Goal: Information Seeking & Learning: Learn about a topic

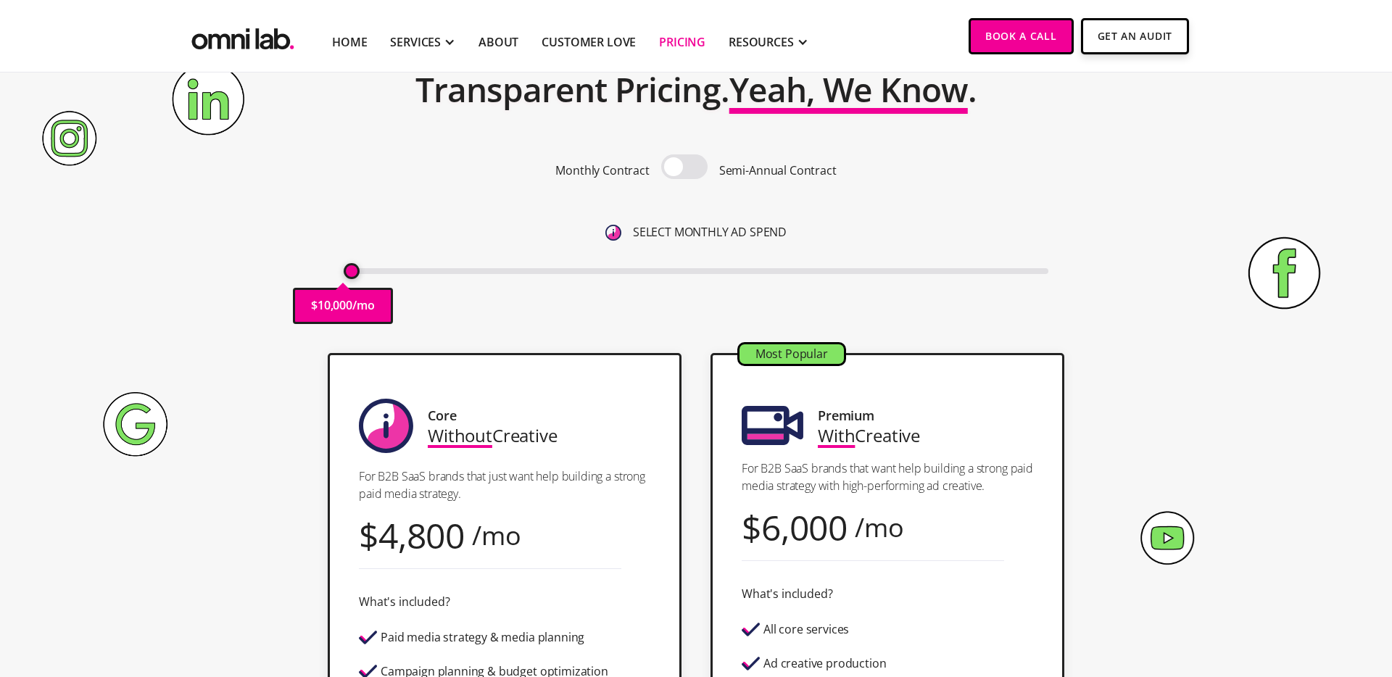
scroll to position [98, 0]
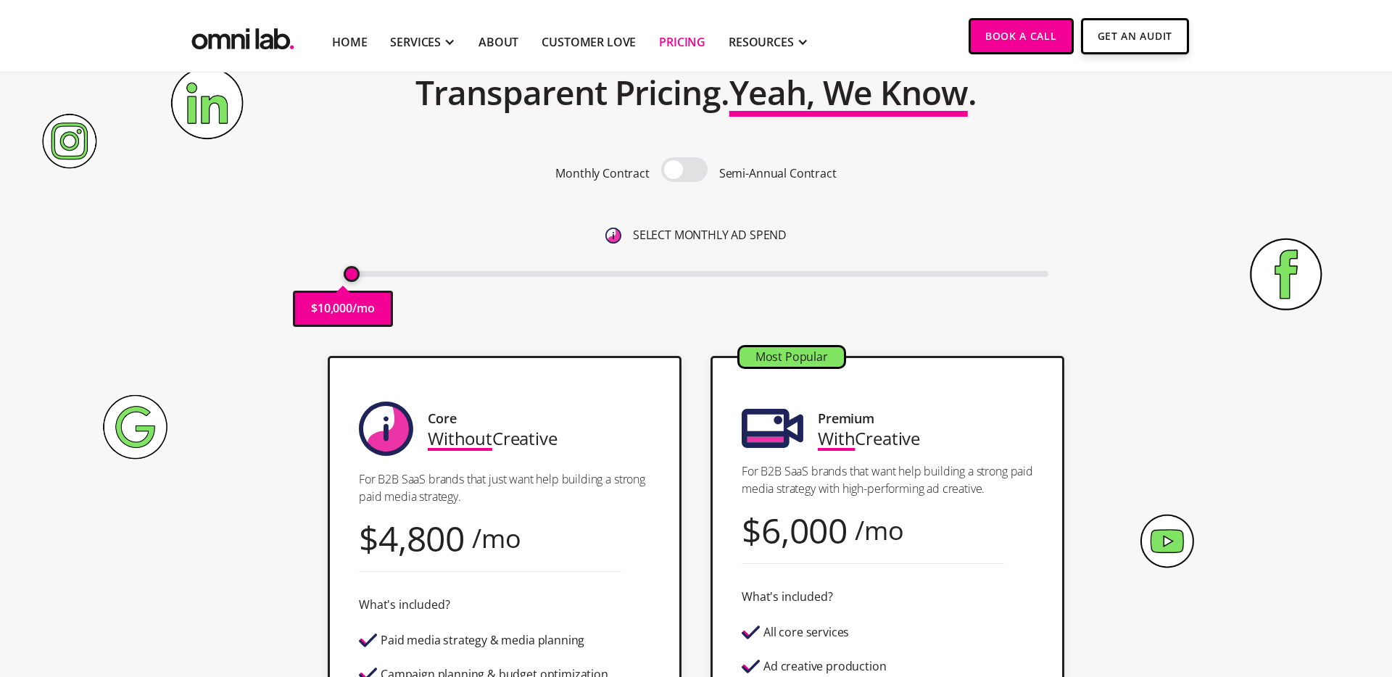
click at [669, 174] on span at bounding box center [684, 169] width 46 height 25
click at [684, 171] on input "checkbox" at bounding box center [684, 171] width 0 height 0
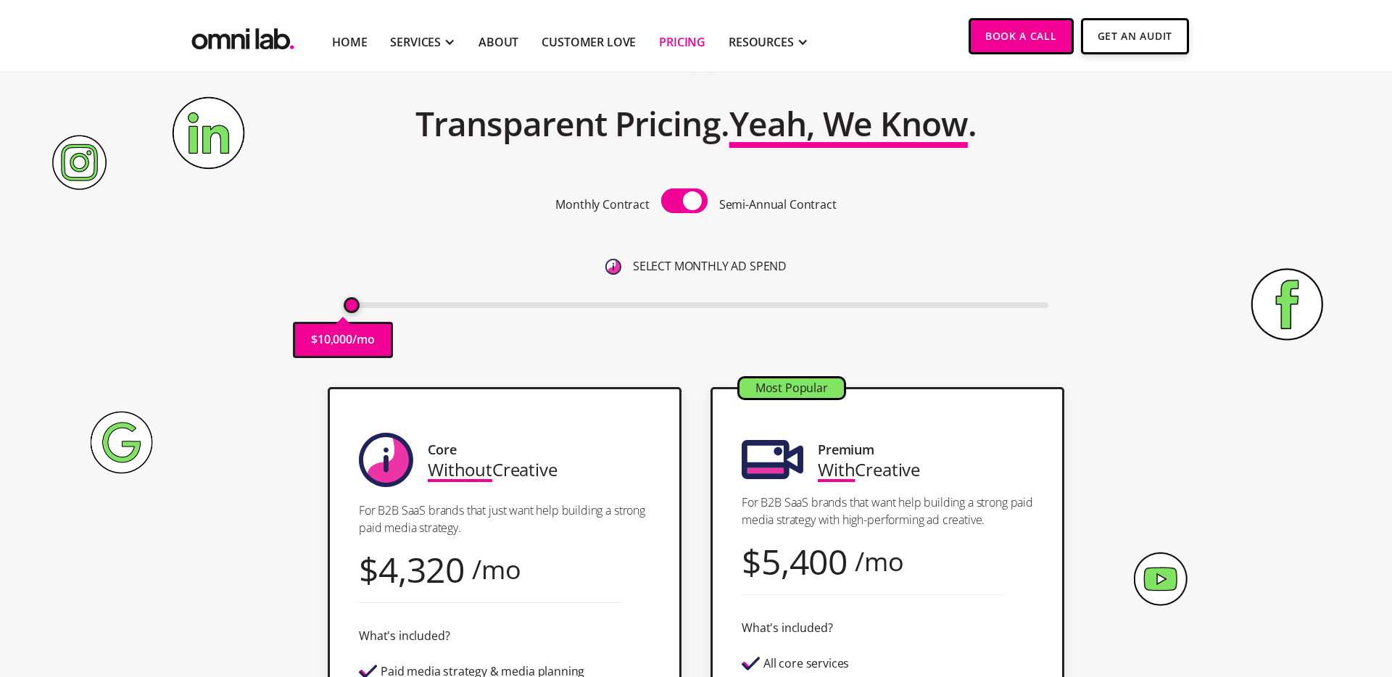
scroll to position [0, 0]
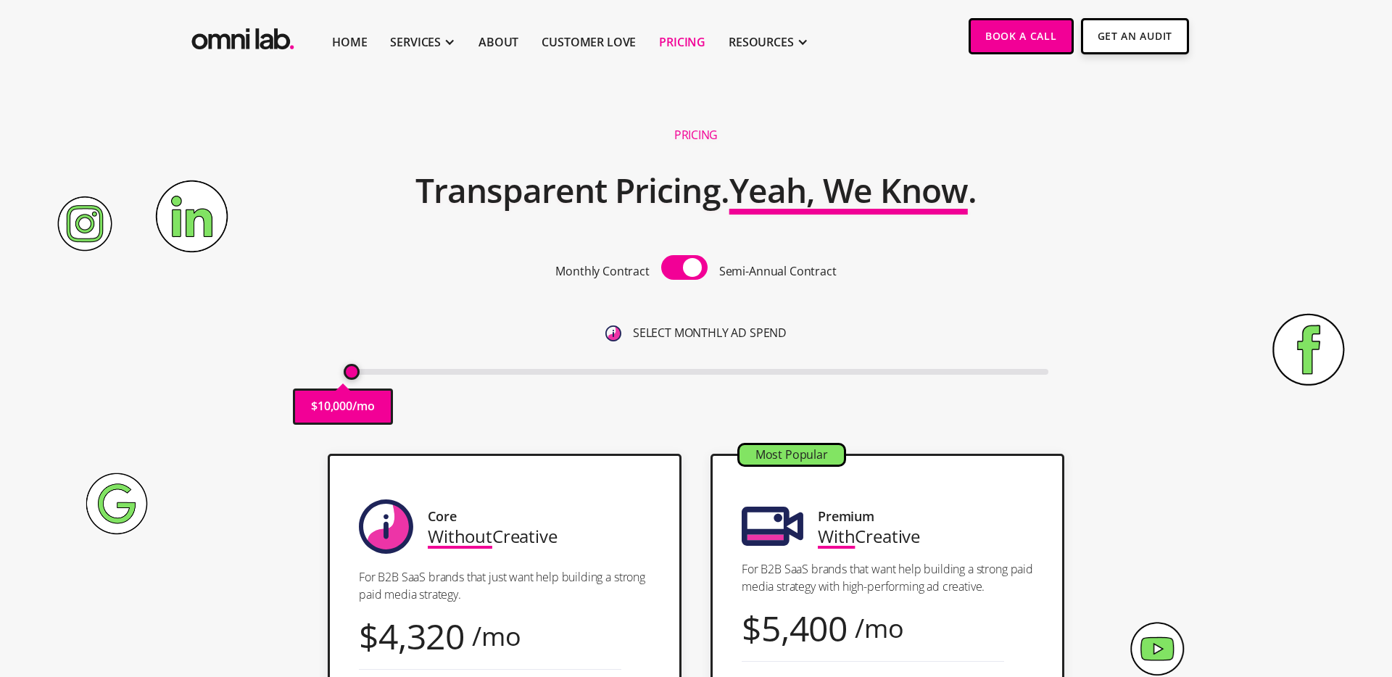
click at [354, 396] on p "/mo" at bounding box center [363, 406] width 22 height 20
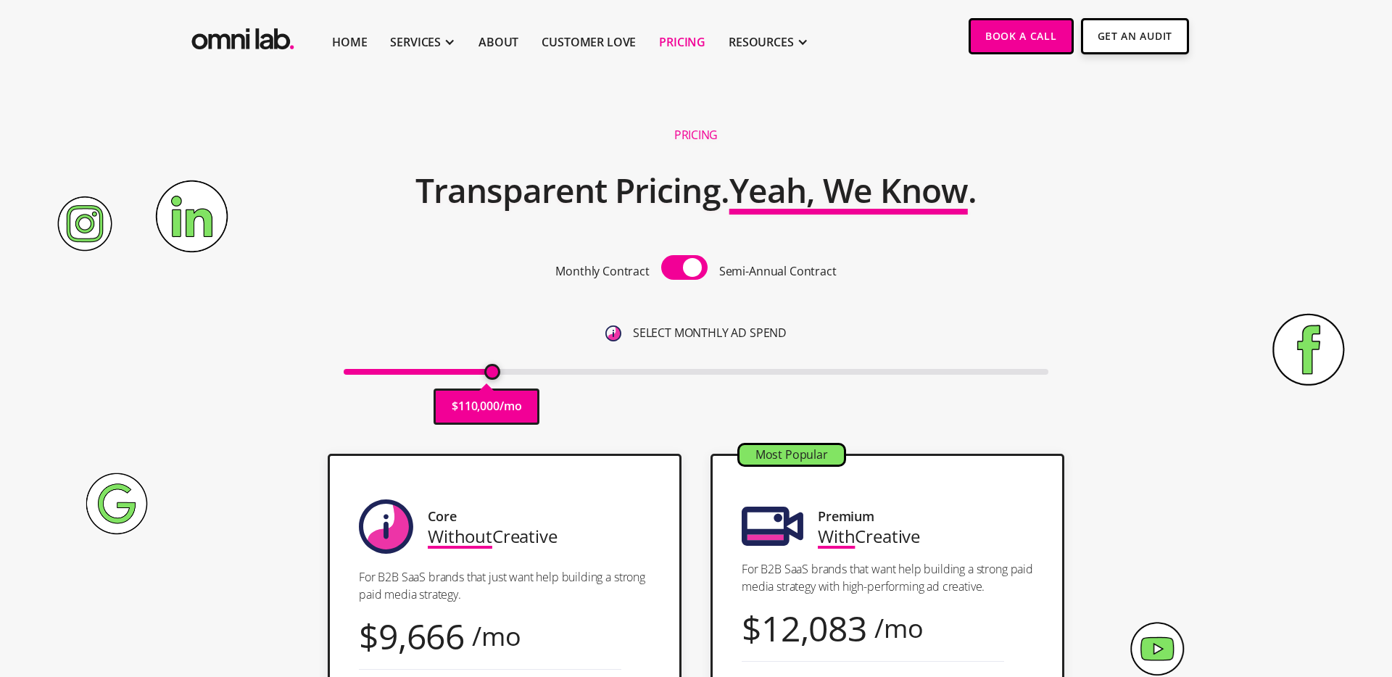
drag, startPoint x: 354, startPoint y: 372, endPoint x: 489, endPoint y: 378, distance: 134.2
click at [489, 375] on input "range" at bounding box center [696, 372] width 705 height 6
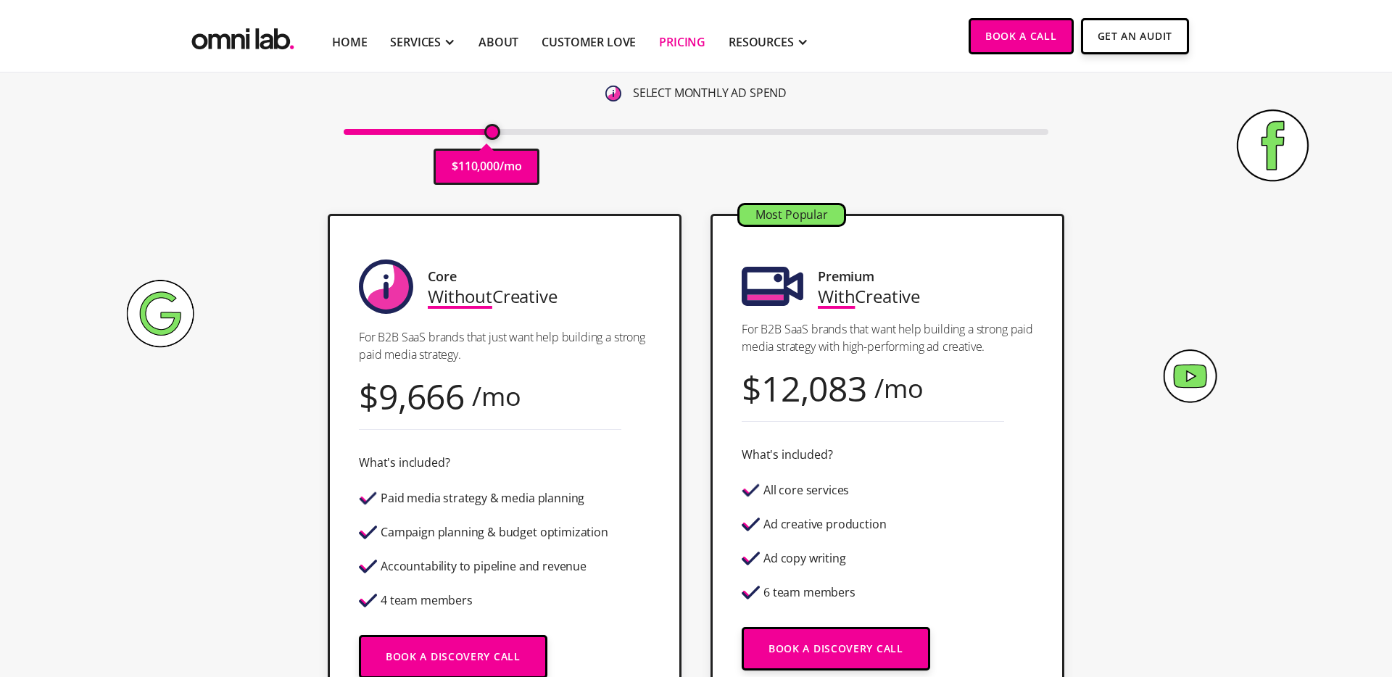
scroll to position [241, 0]
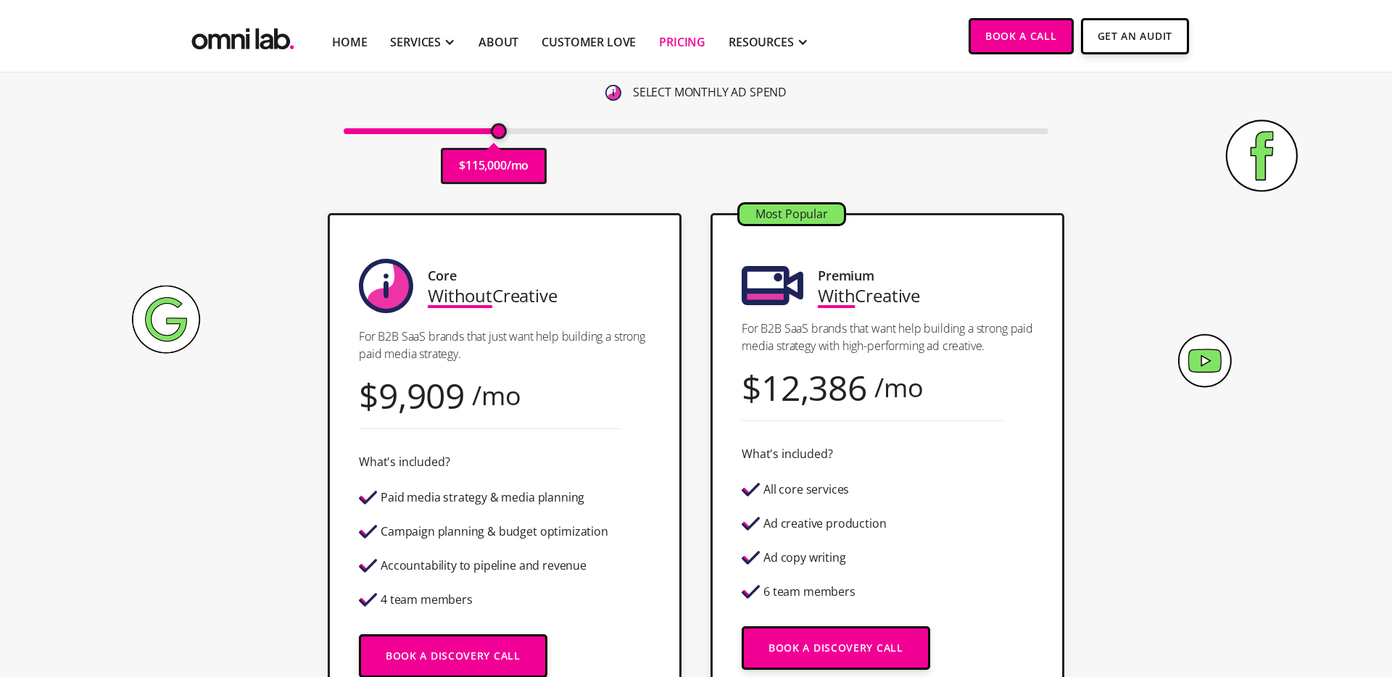
type input "115000"
click at [500, 131] on input "range" at bounding box center [696, 131] width 705 height 6
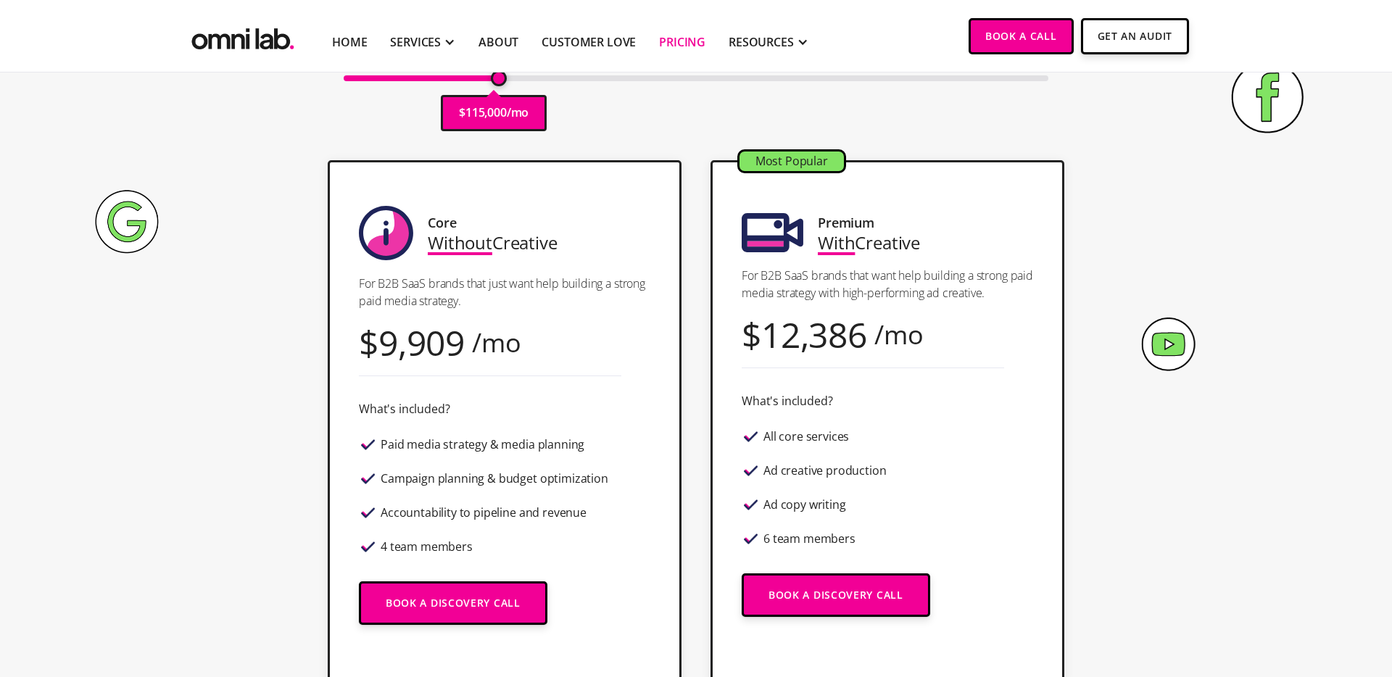
scroll to position [0, 0]
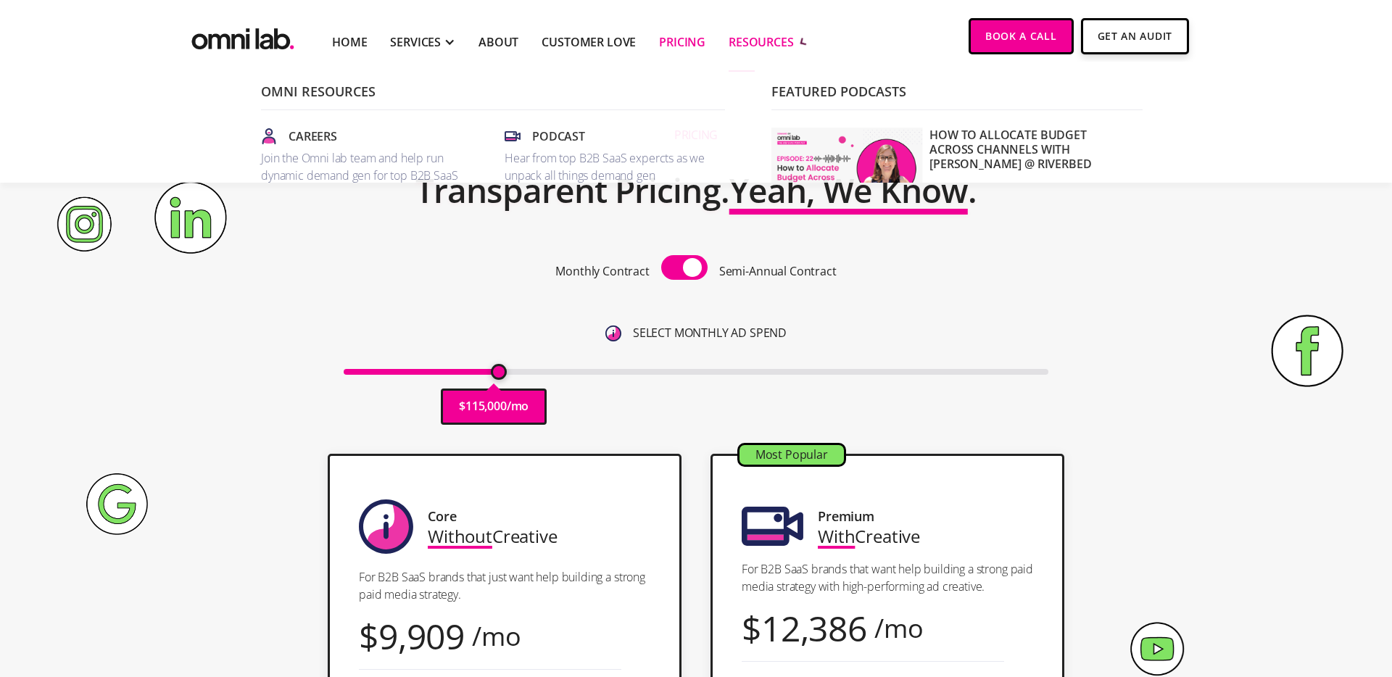
click at [739, 45] on div "RESOURCES" at bounding box center [760, 41] width 65 height 17
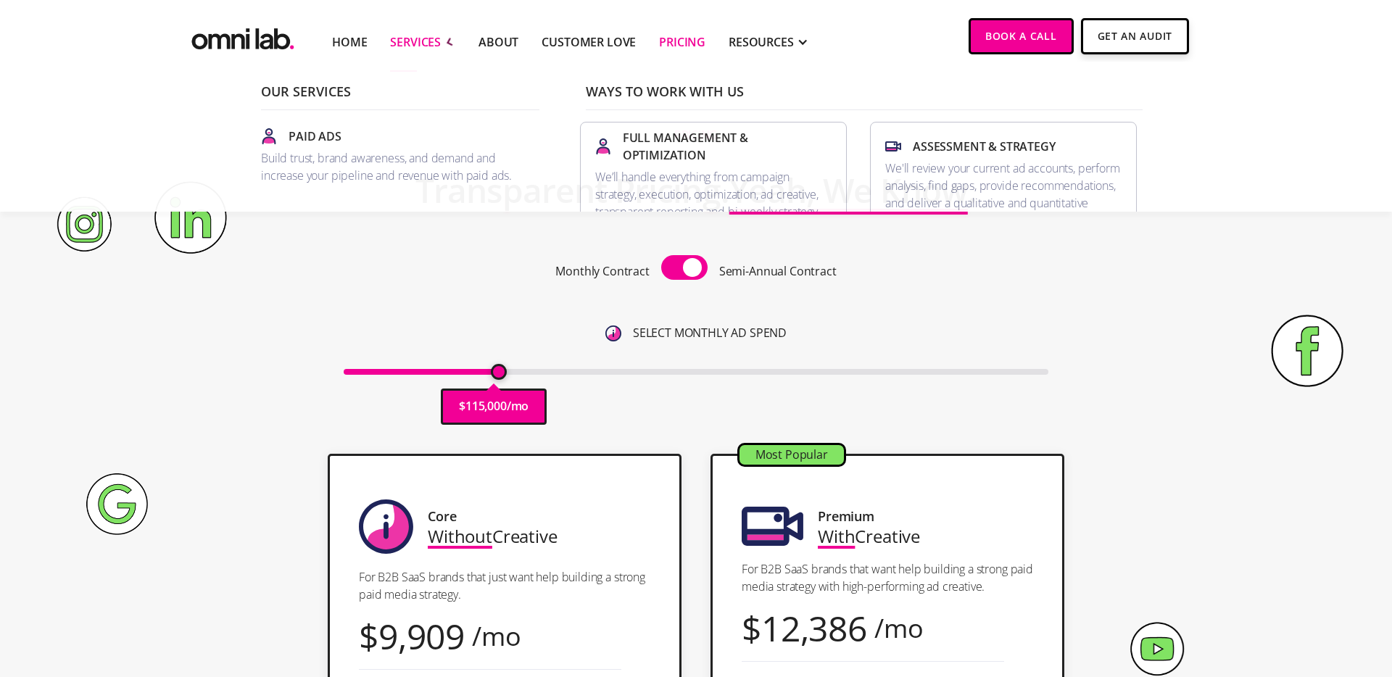
click at [412, 46] on div "SERVICES" at bounding box center [415, 41] width 51 height 17
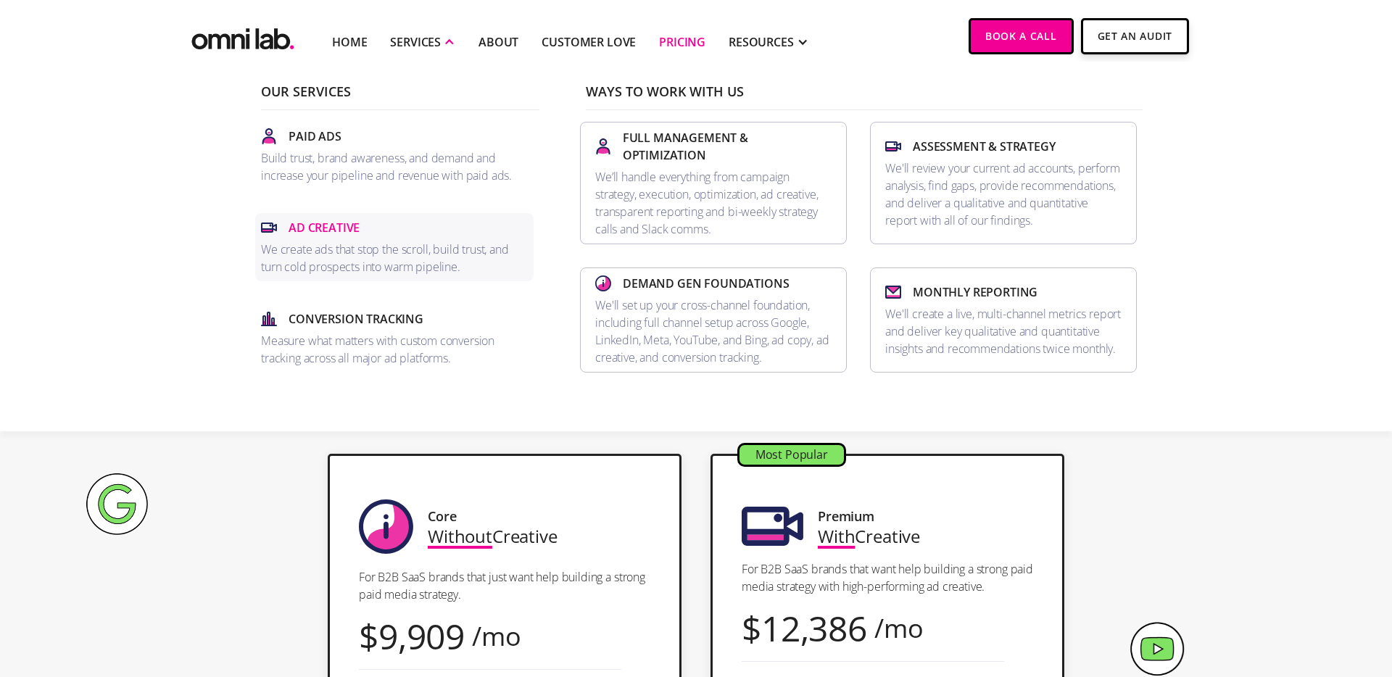
click at [330, 228] on p "Ad Creative" at bounding box center [323, 227] width 71 height 17
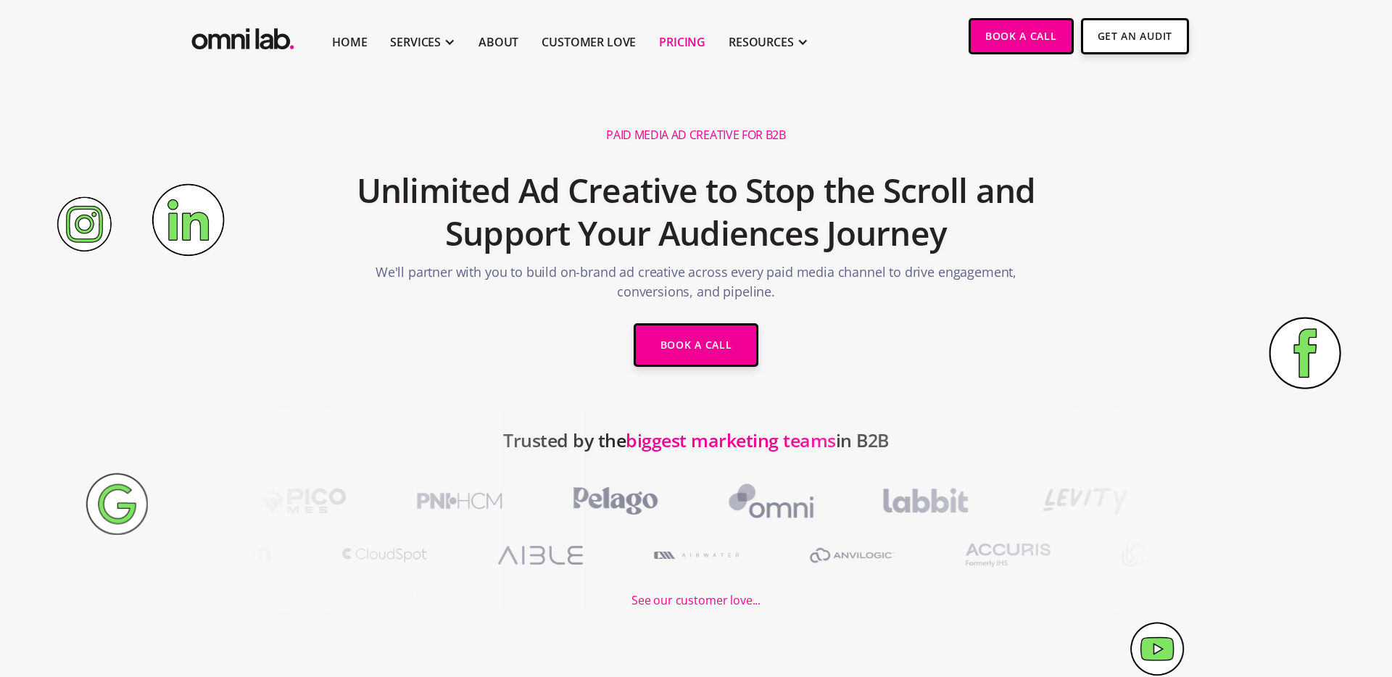
click at [685, 40] on link "Pricing" at bounding box center [682, 41] width 46 height 17
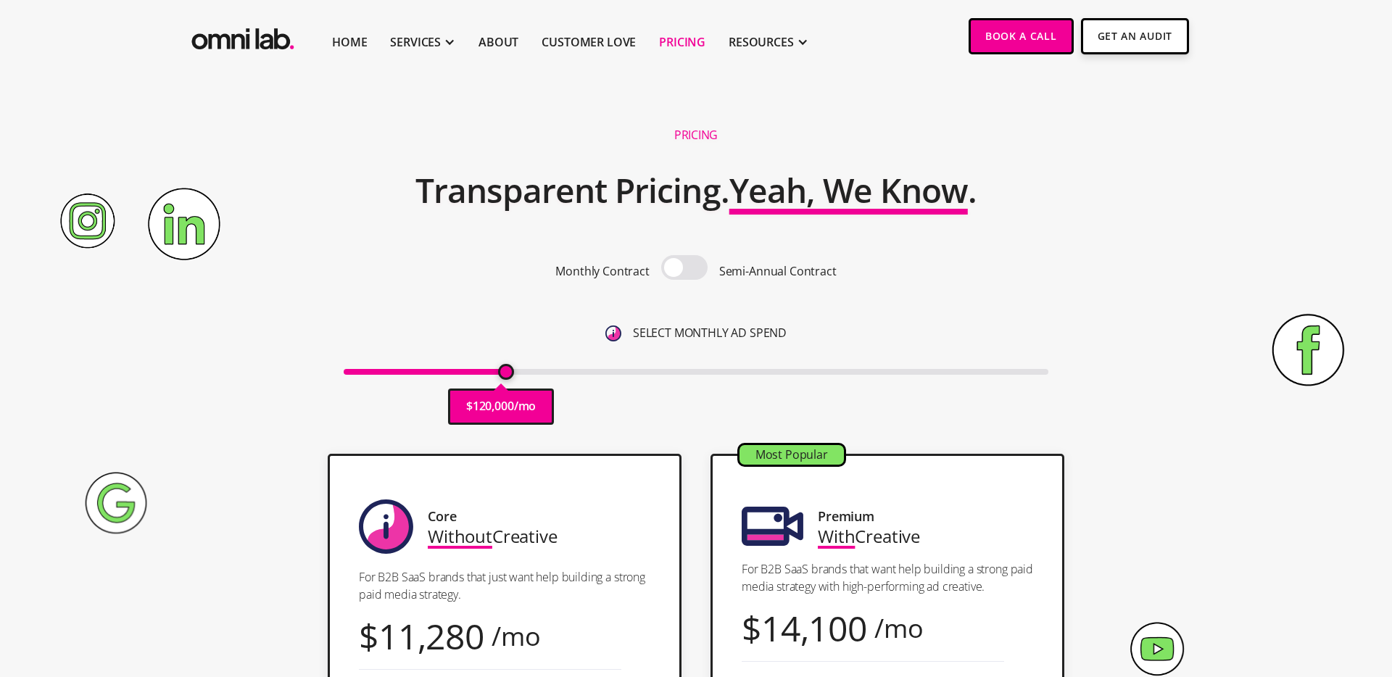
type input "120000"
click at [503, 375] on input "range" at bounding box center [696, 372] width 705 height 6
click at [669, 271] on span at bounding box center [684, 267] width 46 height 25
click at [684, 269] on input "checkbox" at bounding box center [684, 269] width 0 height 0
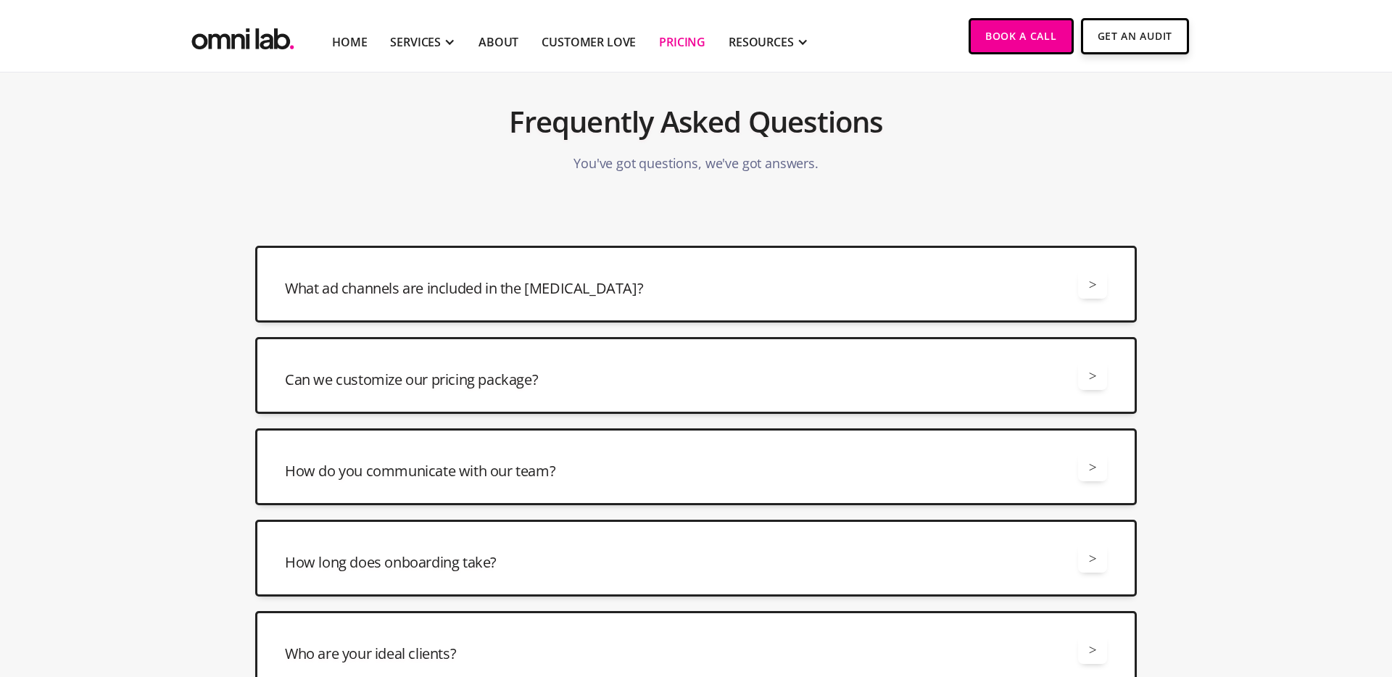
scroll to position [3241, 0]
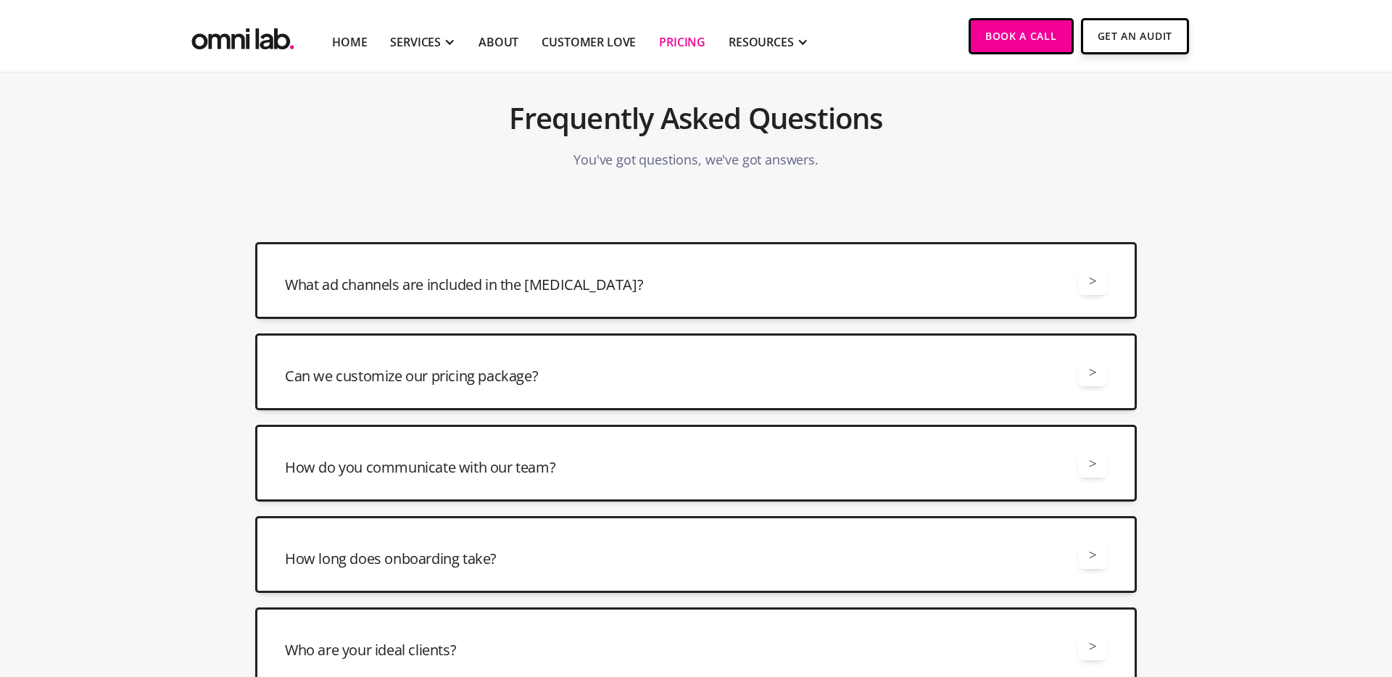
click at [689, 378] on div "Can we customize our pricing package? >" at bounding box center [696, 371] width 822 height 29
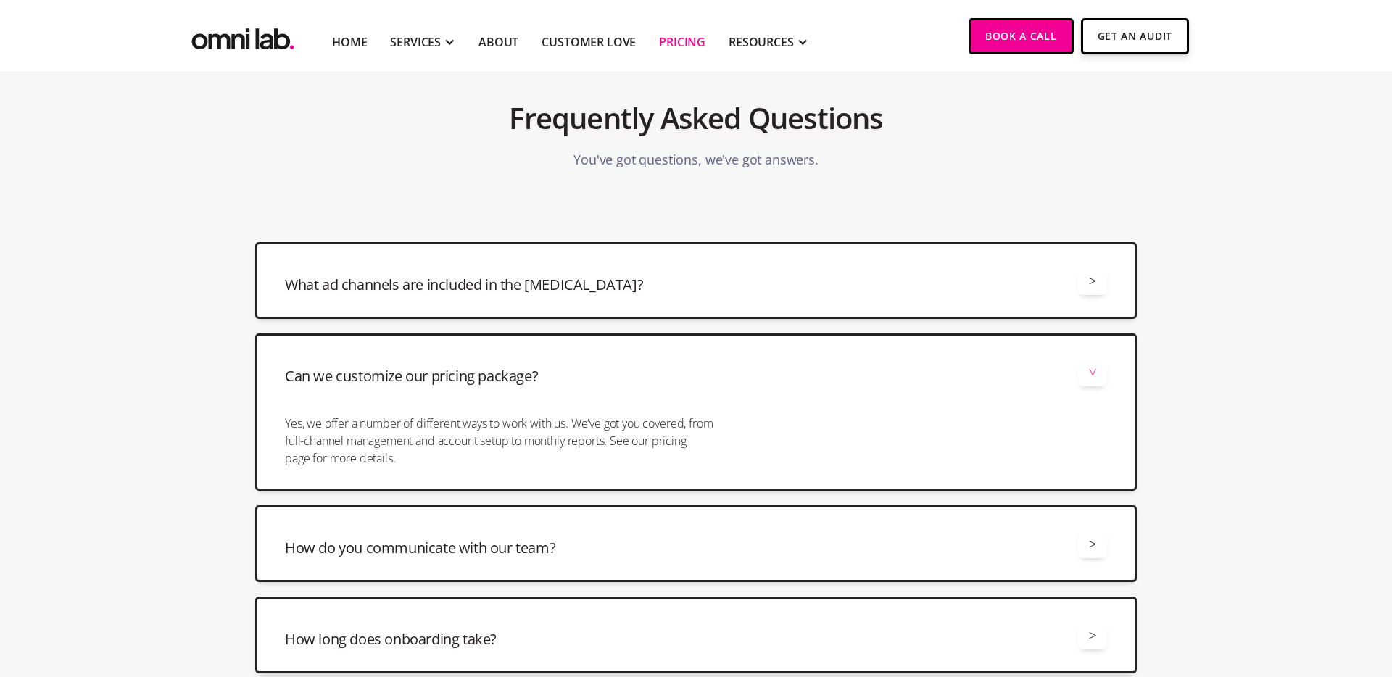
click at [694, 381] on div "Can we customize our pricing package? >" at bounding box center [696, 371] width 822 height 29
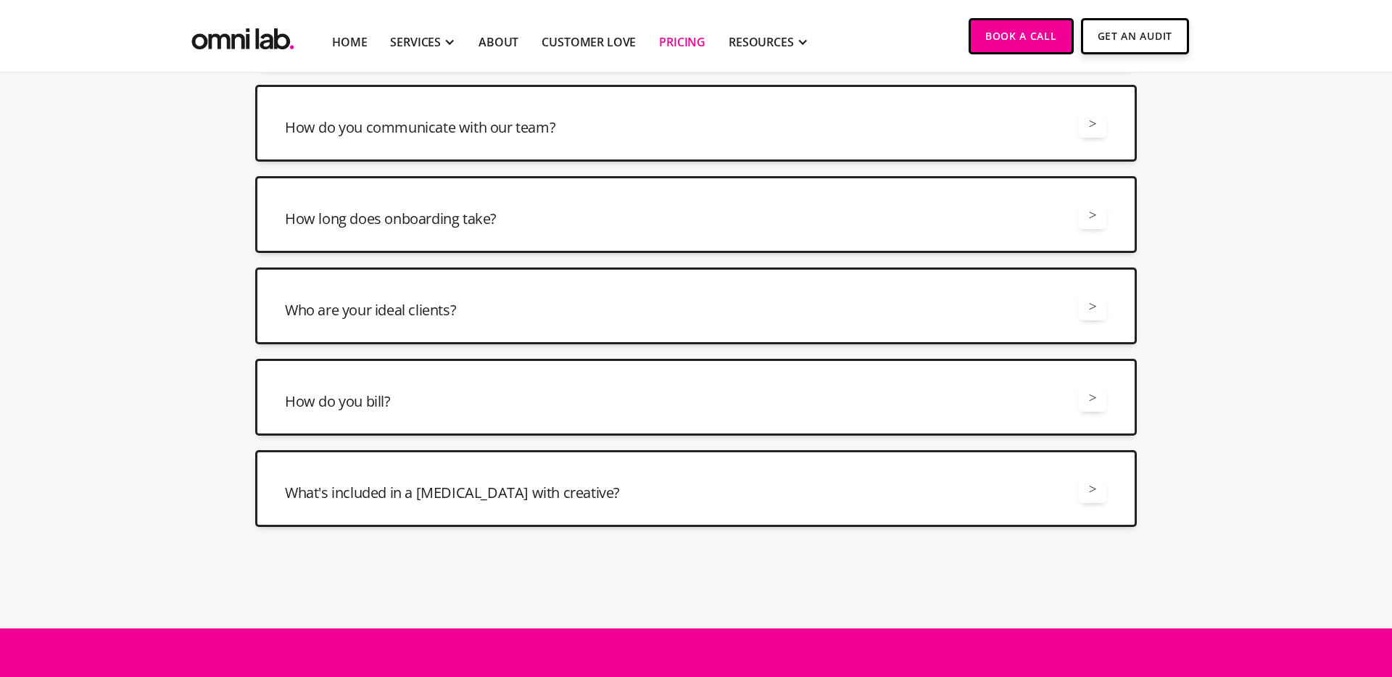
scroll to position [3583, 0]
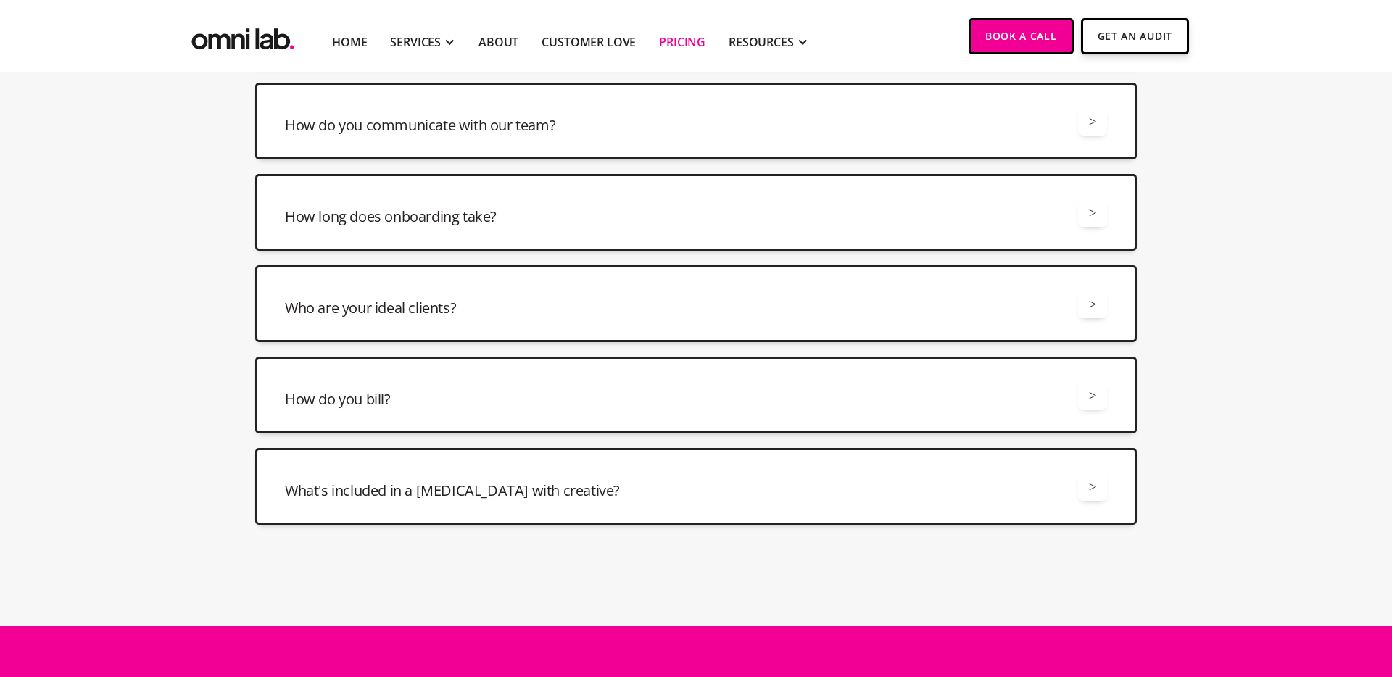
click at [672, 486] on div "What's included in a retainer with creative? >" at bounding box center [696, 486] width 822 height 29
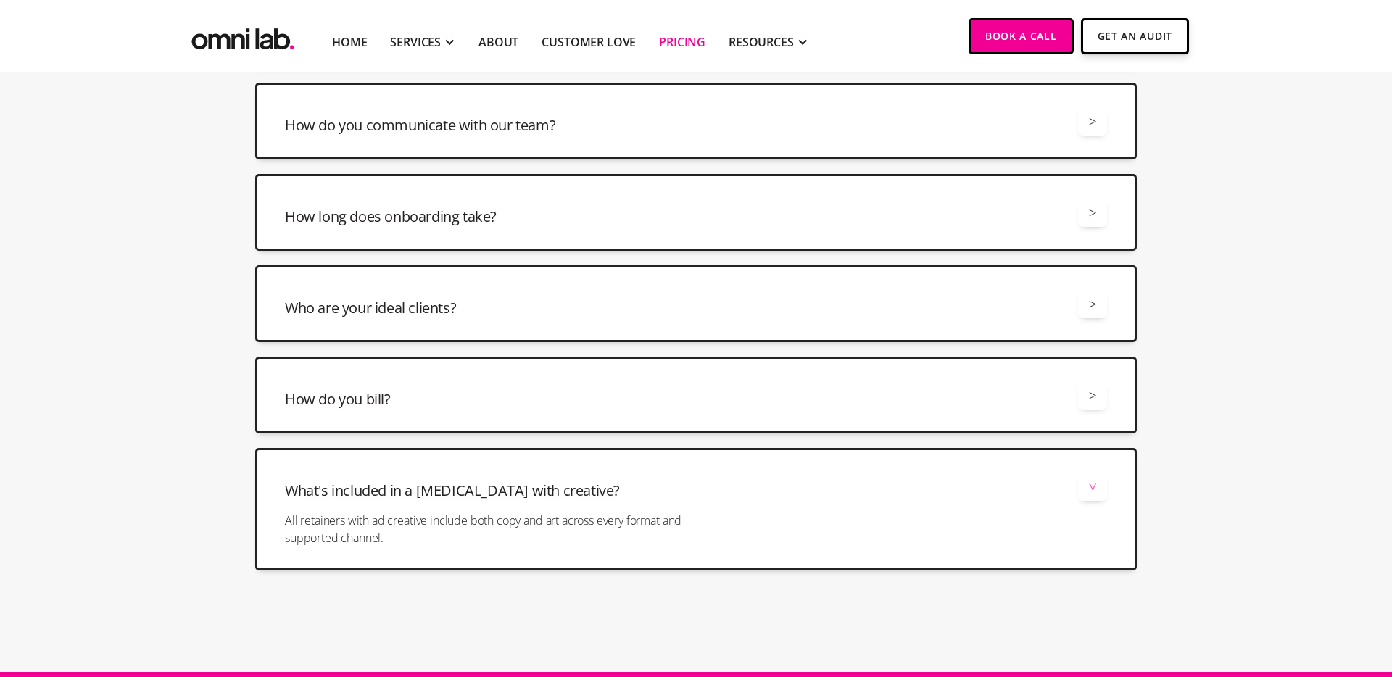
click at [673, 486] on div "What's included in a retainer with creative? >" at bounding box center [696, 486] width 822 height 29
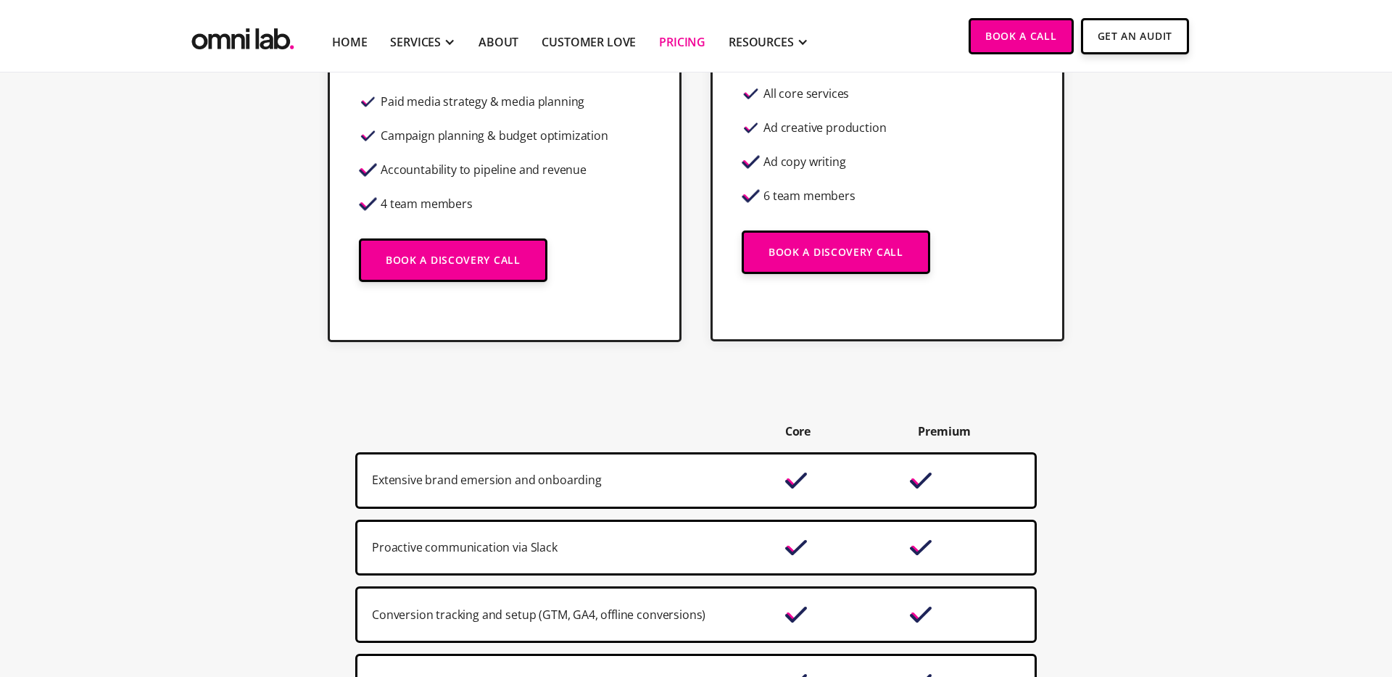
scroll to position [639, 0]
